Goal: Task Accomplishment & Management: Complete application form

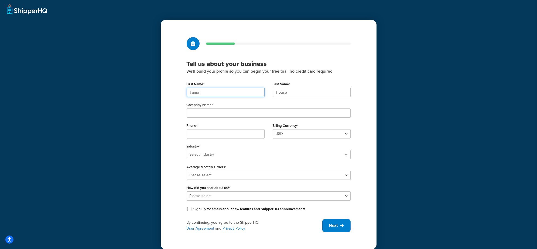
click at [236, 93] on input "Fame" at bounding box center [226, 92] width 78 height 9
paste input "UMG"
type input "UMG"
click at [290, 94] on input "House" at bounding box center [312, 92] width 78 height 9
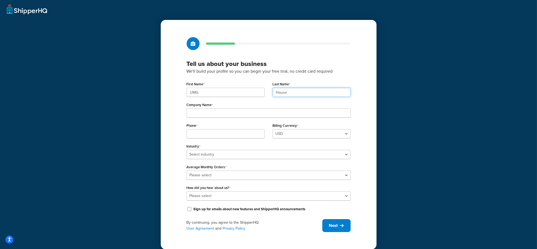
click at [290, 94] on input "House" at bounding box center [312, 92] width 78 height 9
paste input "UMG"
type input "UMG"
click at [206, 112] on input "Company Name" at bounding box center [269, 113] width 164 height 9
paste input "Universal Music Group"
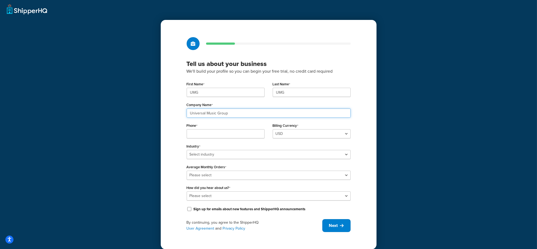
type input "Universal Music Group"
drag, startPoint x: 202, startPoint y: 132, endPoint x: 68, endPoint y: 124, distance: 134.3
click at [201, 132] on input "Phone" at bounding box center [226, 133] width 78 height 9
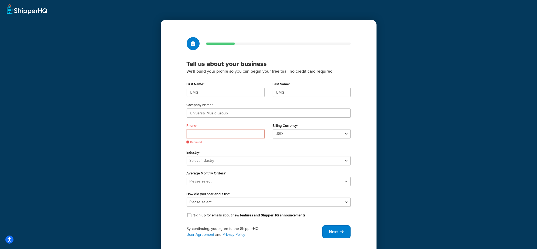
drag, startPoint x: 230, startPoint y: 135, endPoint x: 147, endPoint y: 129, distance: 83.9
click at [231, 135] on input "Phone" at bounding box center [226, 133] width 78 height 9
paste input "8449137510"
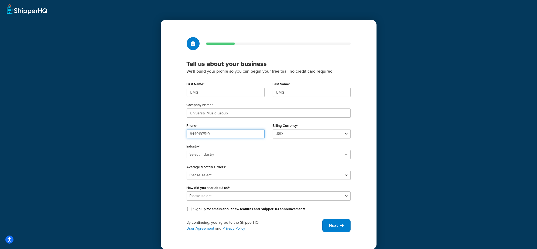
type input "8449137510"
click at [121, 130] on div "Tell us about your business We'll build your profile so you can begin your free…" at bounding box center [268, 125] width 537 height 250
click at [228, 155] on select "Select industry Automotive Adult Agriculture Alcohol, Tobacco & CBD Arts & Craf…" at bounding box center [269, 154] width 164 height 9
select select "25"
click at [187, 150] on select "Select industry Automotive Adult Agriculture Alcohol, Tobacco & CBD Arts & Craf…" at bounding box center [269, 154] width 164 height 9
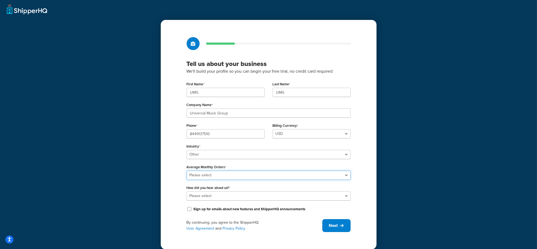
click at [212, 175] on select "Please select 0-500 501-1,000 1,001-10,000 10,001-20,000 Over 20,000" at bounding box center [269, 175] width 164 height 9
select select "3"
click at [187, 171] on select "Please select 0-500 501-1,000 1,001-10,000 10,001-20,000 Over 20,000" at bounding box center [269, 175] width 164 height 9
click at [214, 199] on select "Please select Online Search App Store or Marketplace Listing Referred by Agency…" at bounding box center [269, 196] width 164 height 9
select select "10"
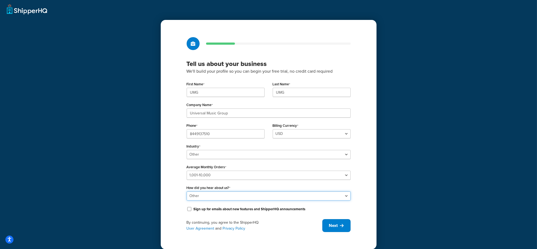
click at [187, 192] on select "Please select Online Search App Store or Marketplace Listing Referred by Agency…" at bounding box center [269, 196] width 164 height 9
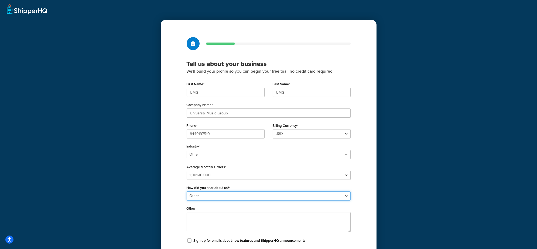
scroll to position [37, 0]
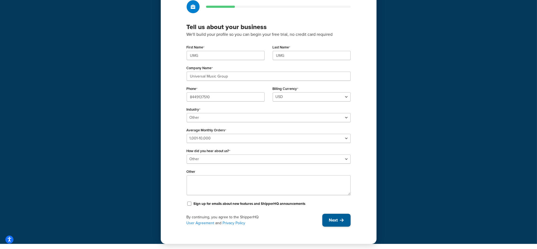
click at [343, 218] on icon at bounding box center [342, 220] width 4 height 4
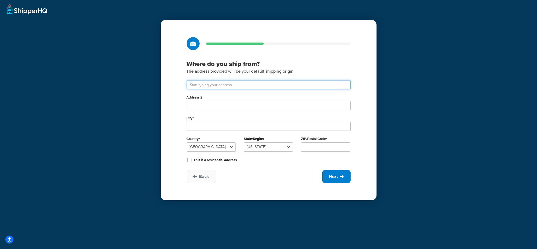
click at [226, 88] on input "text" at bounding box center [269, 84] width 164 height 9
paste input "123 S Broad St, 26th Floor"
click at [221, 84] on input "123 S Broad St, 26th Floor" at bounding box center [269, 84] width 164 height 9
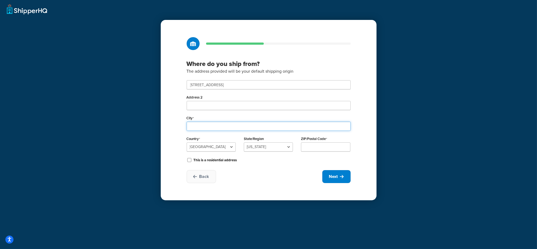
click at [198, 125] on input "City" at bounding box center [269, 126] width 164 height 9
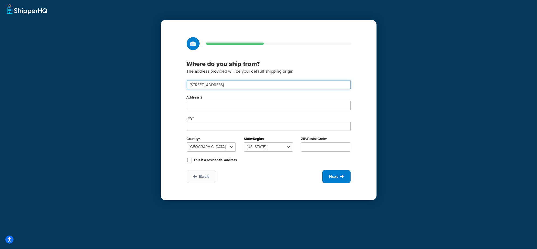
click at [272, 84] on input "123 S Broad St, 26th Floor" at bounding box center [269, 84] width 164 height 9
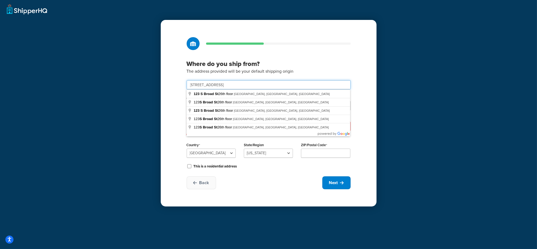
click at [272, 84] on input "123 S Broad St, 26th Floor" at bounding box center [269, 84] width 164 height 9
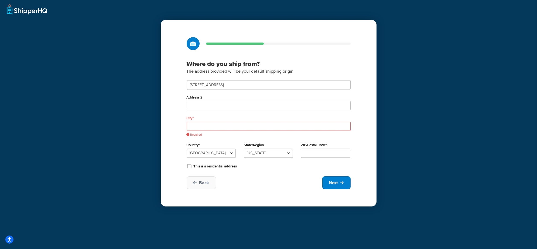
type input "123 S Broad St 26th floor"
type input "Philadelphia"
select select "38"
type input "19109"
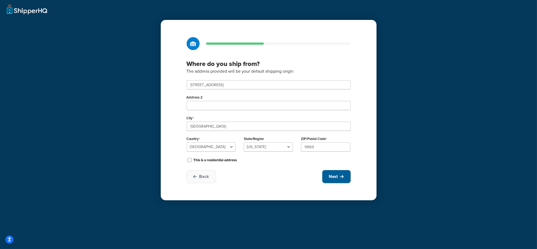
click at [333, 172] on button "Next" at bounding box center [336, 176] width 28 height 13
select select "1"
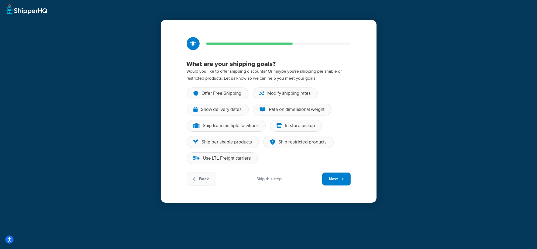
click at [264, 180] on div "Skip this step" at bounding box center [269, 179] width 25 height 6
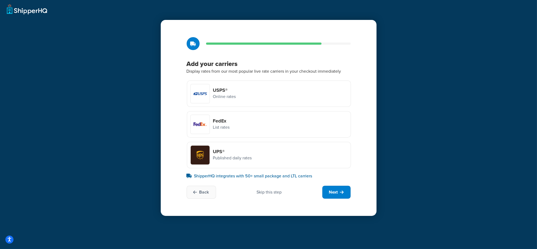
click at [273, 193] on div "Skip this step" at bounding box center [269, 193] width 25 height 6
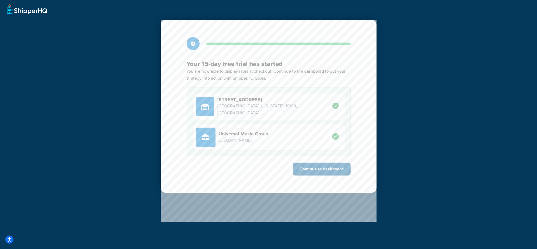
click at [336, 170] on button "Continue to dashboard" at bounding box center [322, 169] width 58 height 13
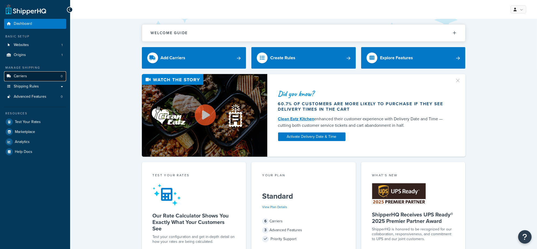
click at [38, 76] on link "Carriers 0" at bounding box center [35, 76] width 62 height 10
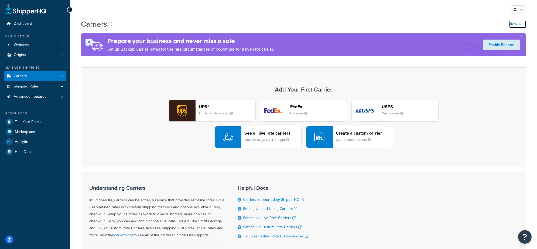
click at [517, 24] on link "Settings" at bounding box center [517, 24] width 17 height 8
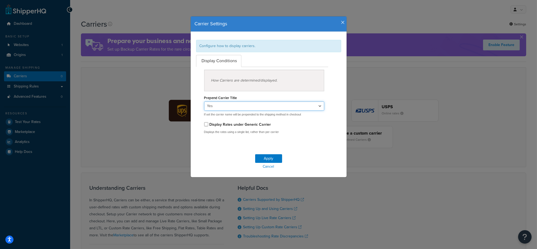
click at [239, 105] on select "Yes No" at bounding box center [264, 106] width 120 height 9
select select "false"
click at [204, 102] on select "Yes No" at bounding box center [264, 106] width 120 height 9
drag, startPoint x: 271, startPoint y: 158, endPoint x: 284, endPoint y: 147, distance: 17.0
click at [271, 158] on button "Apply" at bounding box center [268, 159] width 27 height 9
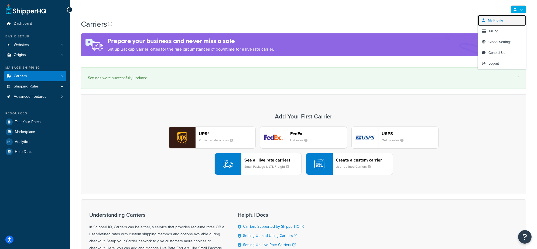
click at [502, 19] on span "My Profile" at bounding box center [495, 20] width 15 height 5
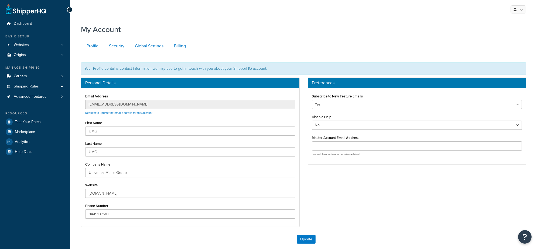
click at [348, 136] on label "Master Account Email Address" at bounding box center [335, 138] width 47 height 4
click at [348, 142] on input "Master Account Email Address" at bounding box center [417, 146] width 210 height 9
click at [347, 144] on input "Master Account Email Address" at bounding box center [417, 146] width 210 height 9
paste input "[EMAIL_ADDRESS][DOMAIN_NAME]"
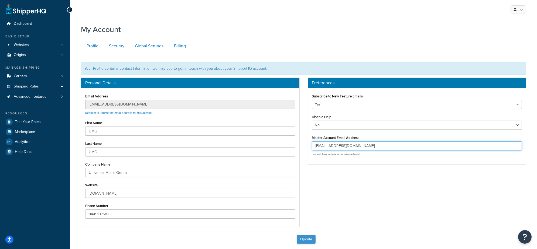
type input "[EMAIL_ADDRESS][DOMAIN_NAME]"
click at [306, 241] on button "Update" at bounding box center [306, 239] width 19 height 9
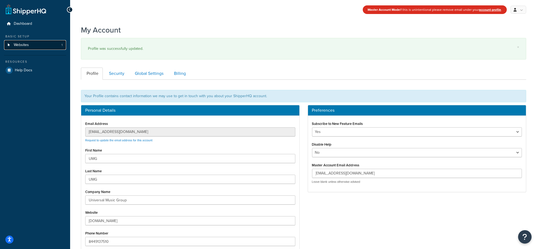
click at [17, 46] on span "Websites" at bounding box center [21, 45] width 15 height 5
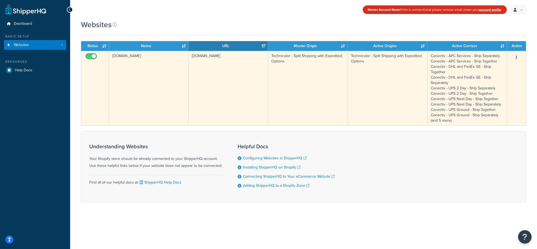
click at [516, 59] on icon "button" at bounding box center [516, 58] width 1 height 4
click at [501, 68] on link "Edit" at bounding box center [494, 68] width 43 height 11
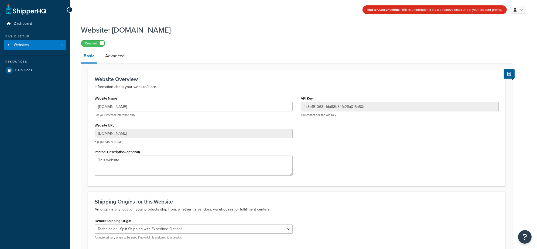
scroll to position [51, 0]
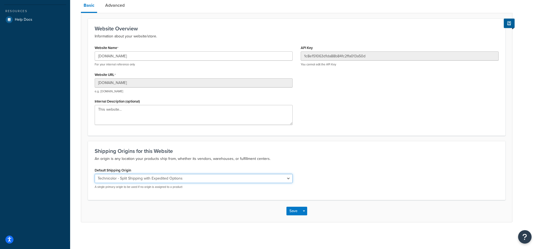
click at [145, 183] on select "El Famoso Artist Endeavor (OG) Graphik Dimensions Artivise Printful Caroline Wh…" at bounding box center [194, 178] width 198 height 9
select select "60886"
click at [95, 174] on select "El Famoso Artist Endeavor (OG) Graphik Dimensions Artivise Printful Caroline Wh…" at bounding box center [194, 178] width 198 height 9
click at [292, 208] on button "Save" at bounding box center [293, 211] width 15 height 9
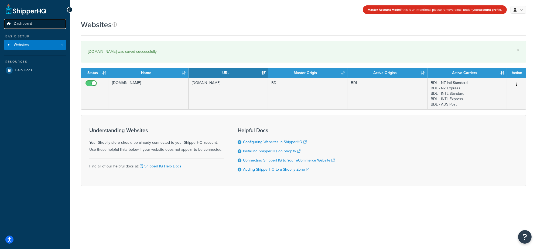
click at [22, 23] on span "Dashboard" at bounding box center [23, 24] width 18 height 5
